Goal: Find contact information: Find contact information

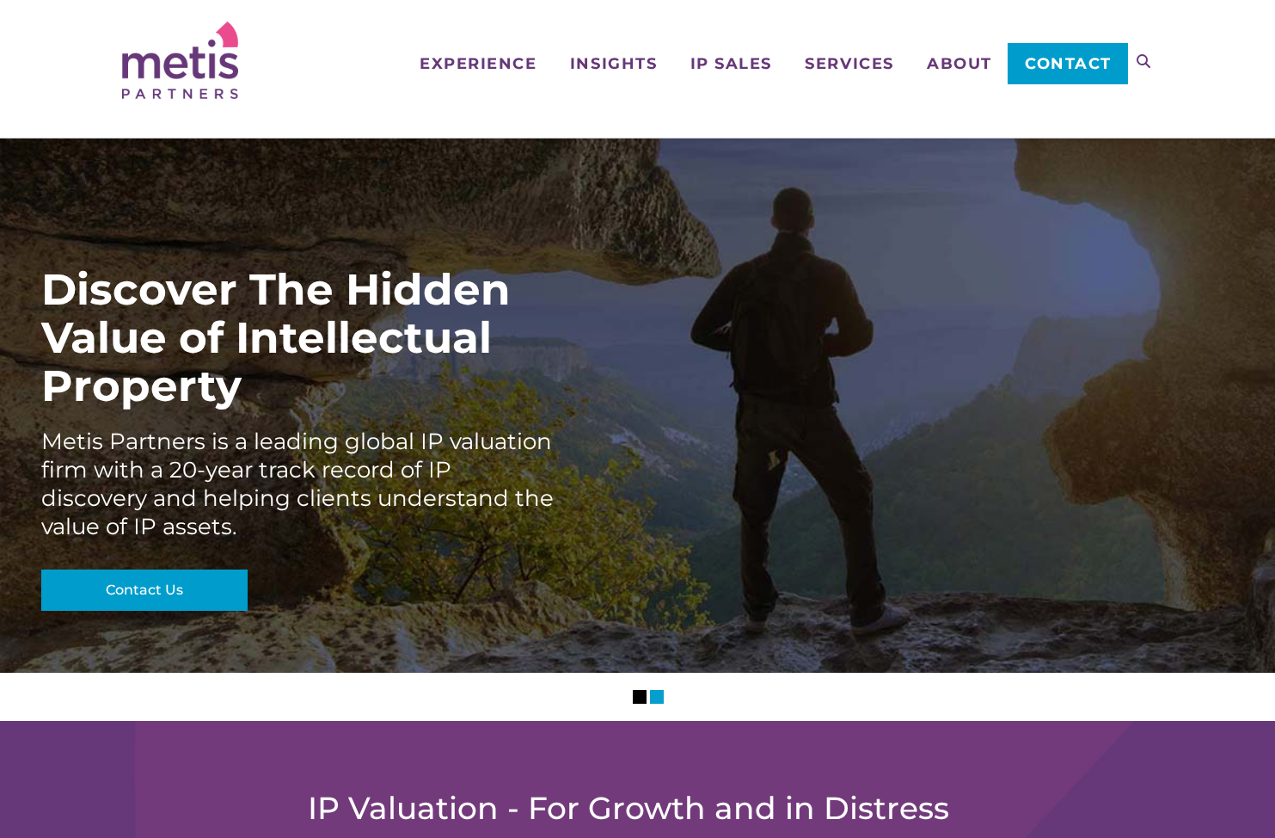
click at [1028, 60] on span "Contact" at bounding box center [1068, 63] width 87 height 15
click at [972, 68] on span "About" at bounding box center [959, 63] width 65 height 15
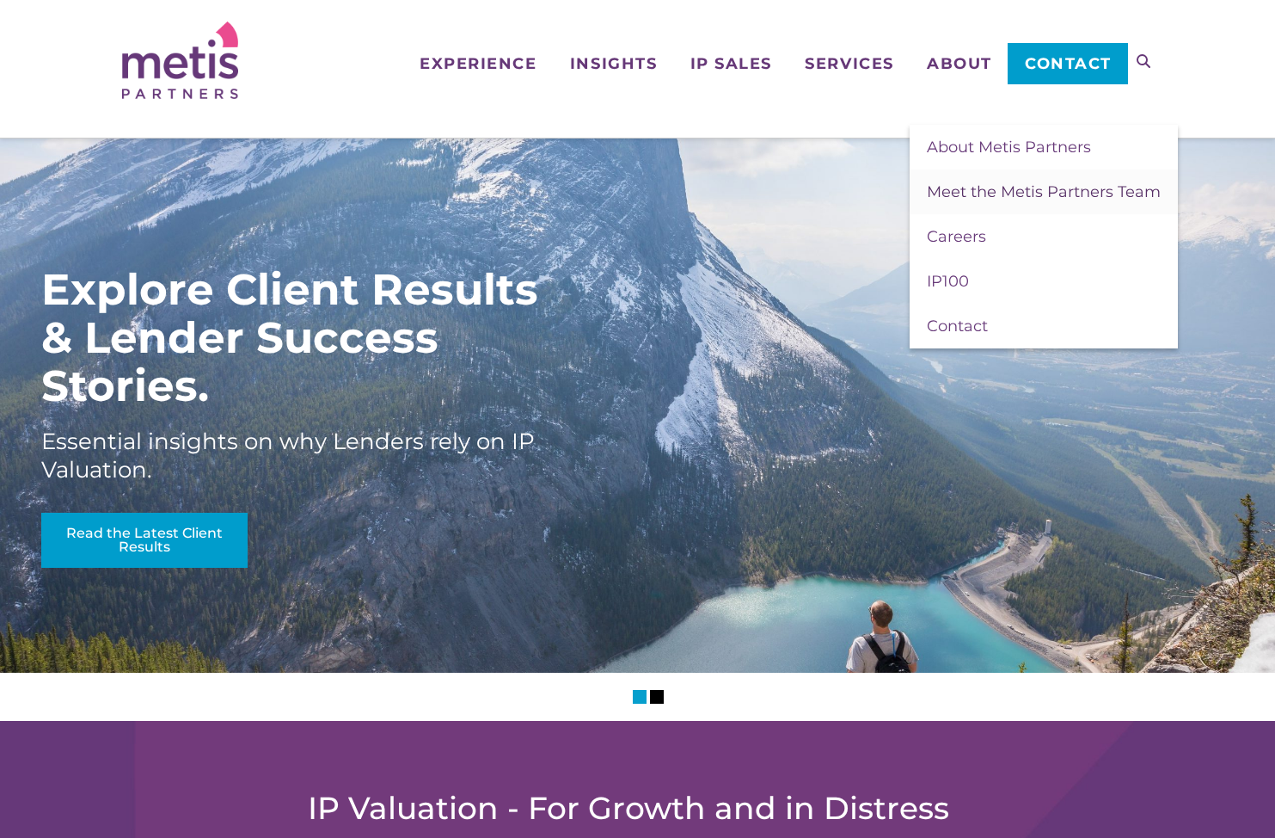
click at [1032, 190] on span "Meet the Metis Partners Team" at bounding box center [1044, 191] width 234 height 19
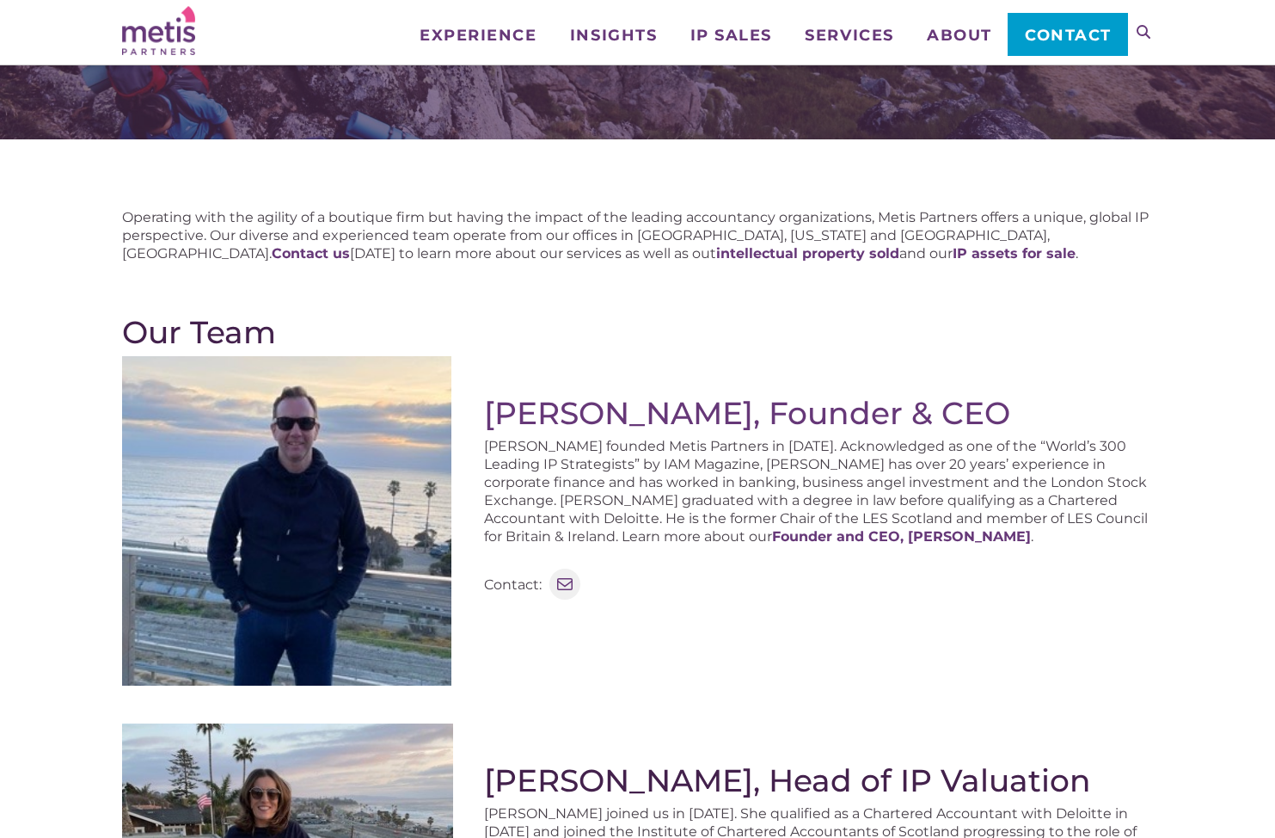
scroll to position [99, 0]
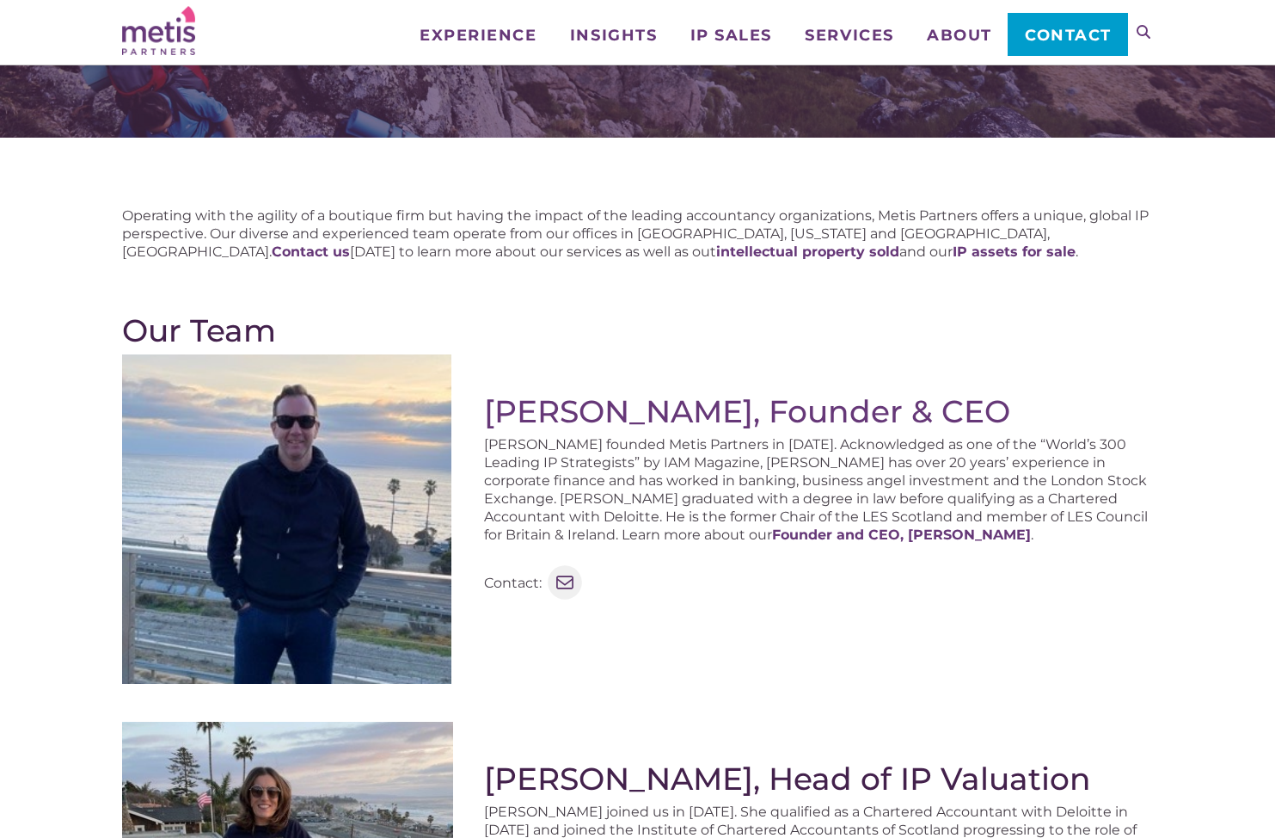
click at [568, 580] on icon at bounding box center [565, 582] width 22 height 22
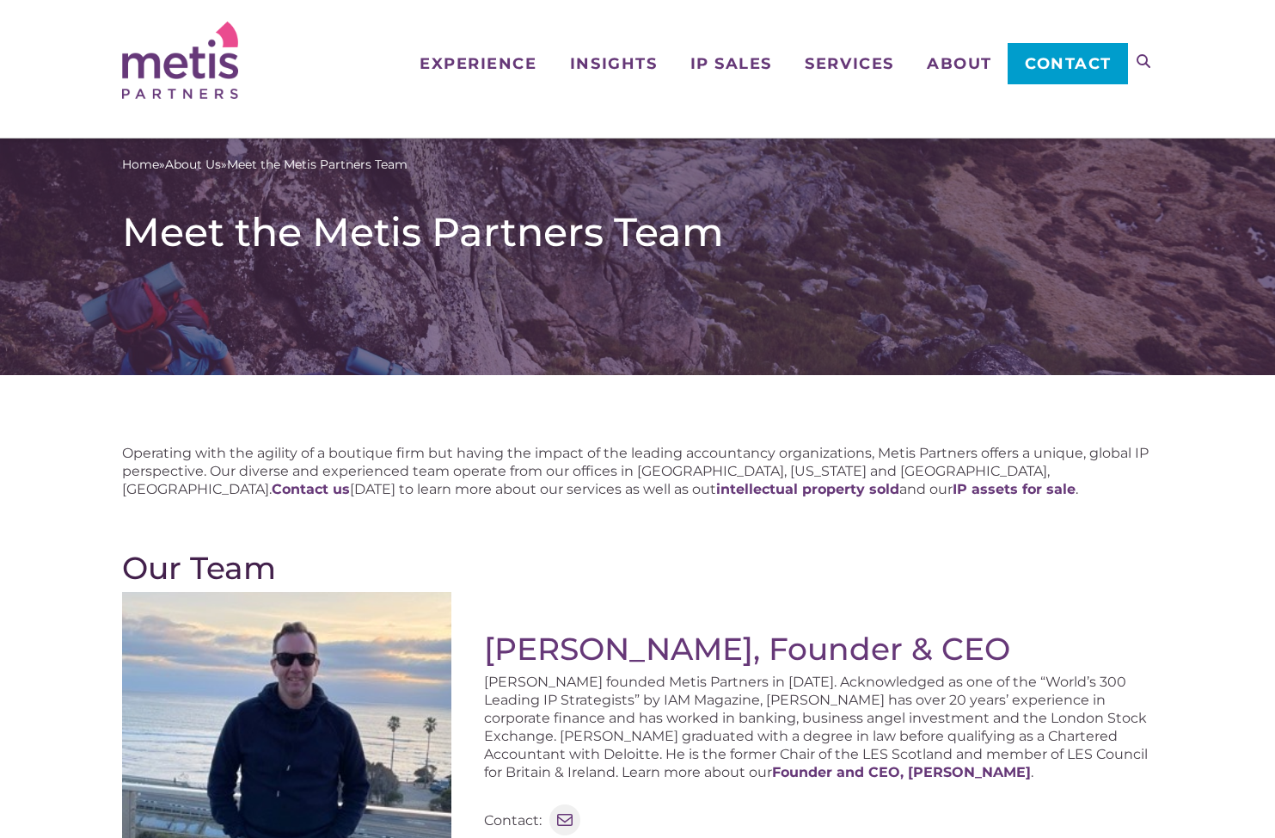
scroll to position [0, 0]
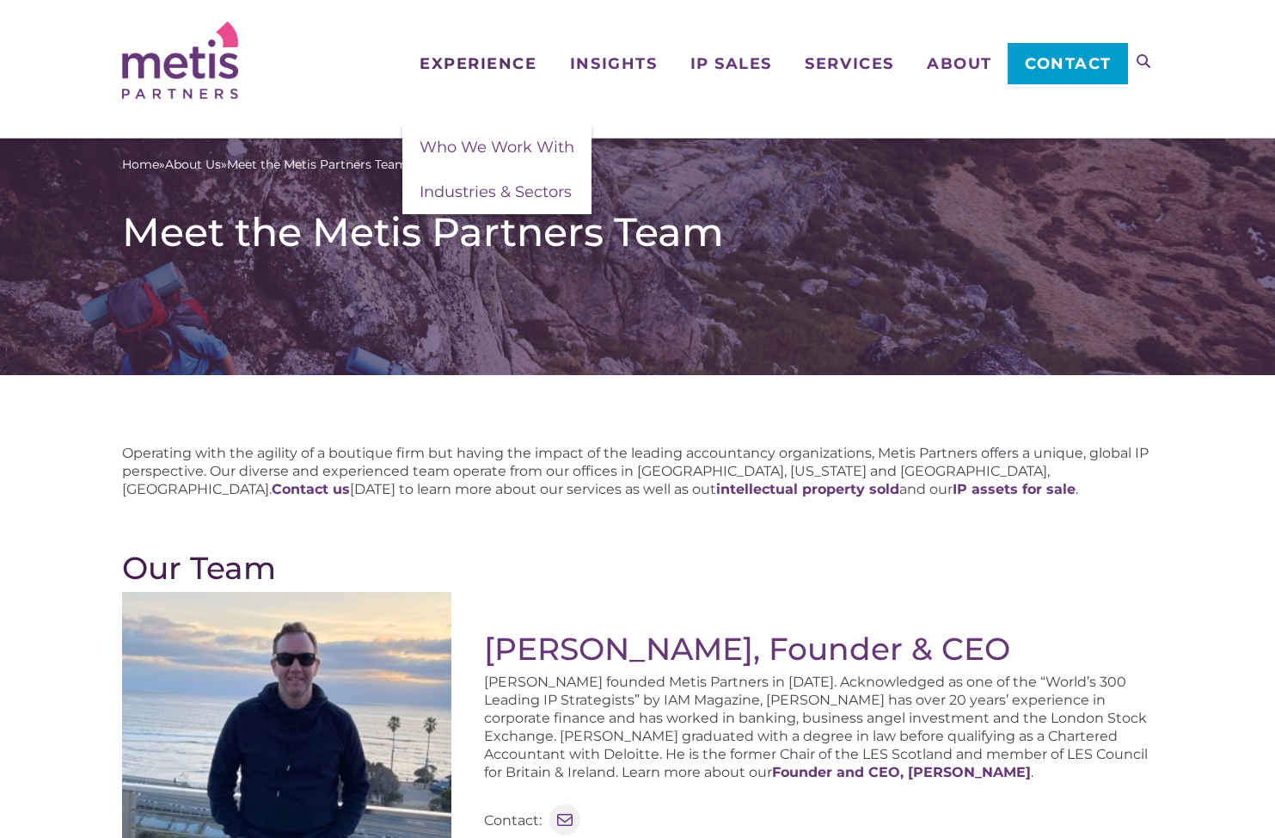
click at [468, 60] on span "Experience" at bounding box center [478, 63] width 117 height 15
click at [502, 148] on span "Who We Work With" at bounding box center [497, 147] width 155 height 19
